Goal: Task Accomplishment & Management: Manage account settings

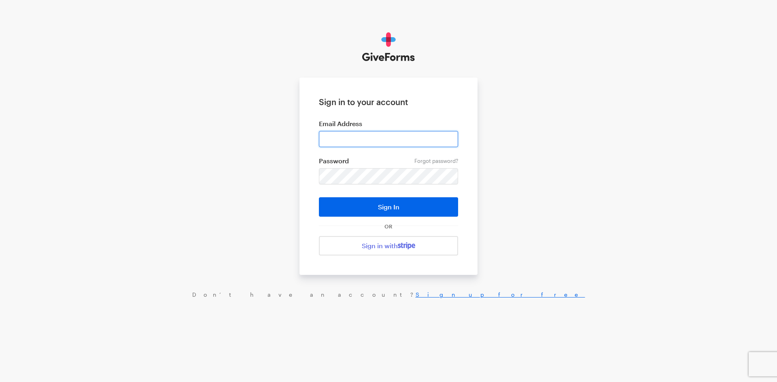
drag, startPoint x: 0, startPoint y: 0, endPoint x: 338, endPoint y: 137, distance: 364.5
click at [338, 137] on input "email" at bounding box center [388, 139] width 139 height 16
type input "[EMAIL_ADDRESS][DOMAIN_NAME]"
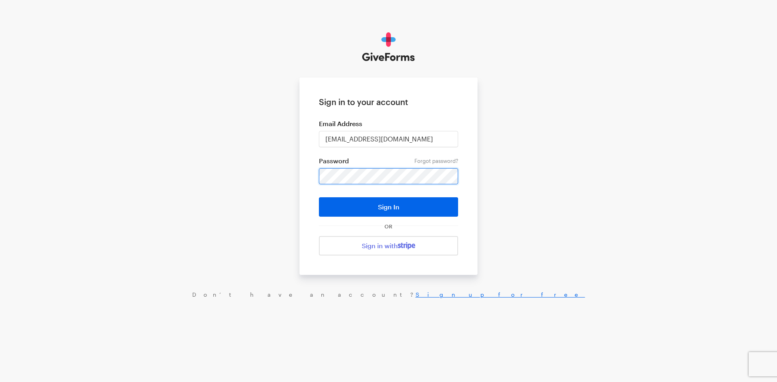
click at [319, 197] on button "Sign In" at bounding box center [388, 206] width 139 height 19
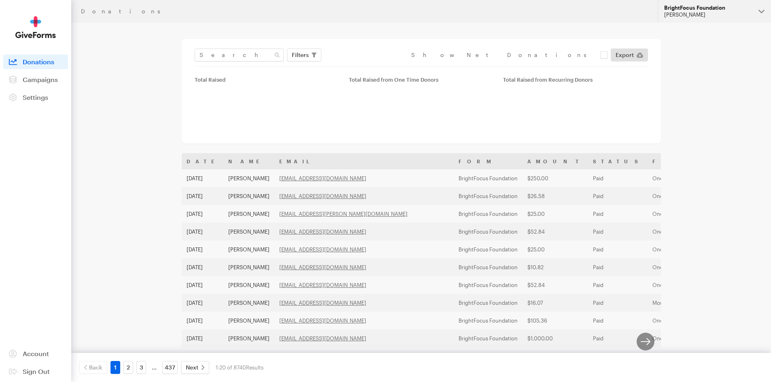
click at [725, 13] on div "Julie Ray" at bounding box center [708, 14] width 88 height 7
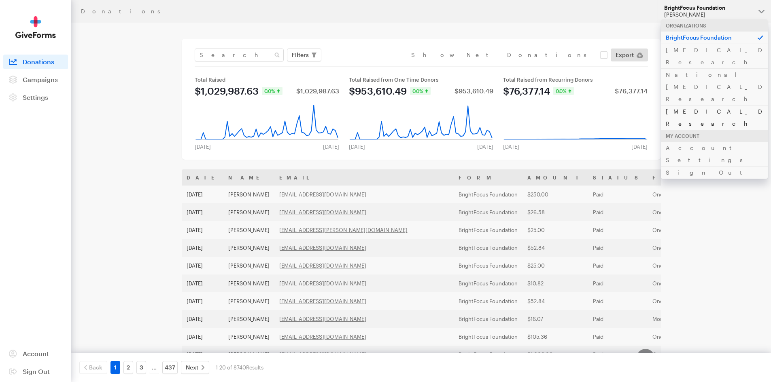
click at [698, 105] on link "Alzheimer's Disease Research" at bounding box center [714, 117] width 107 height 25
